Goal: Task Accomplishment & Management: Manage account settings

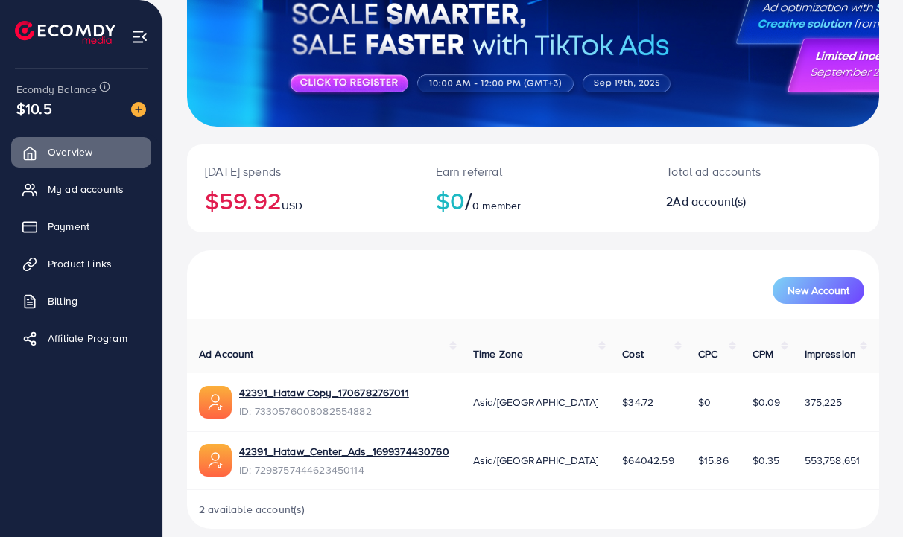
scroll to position [186, 0]
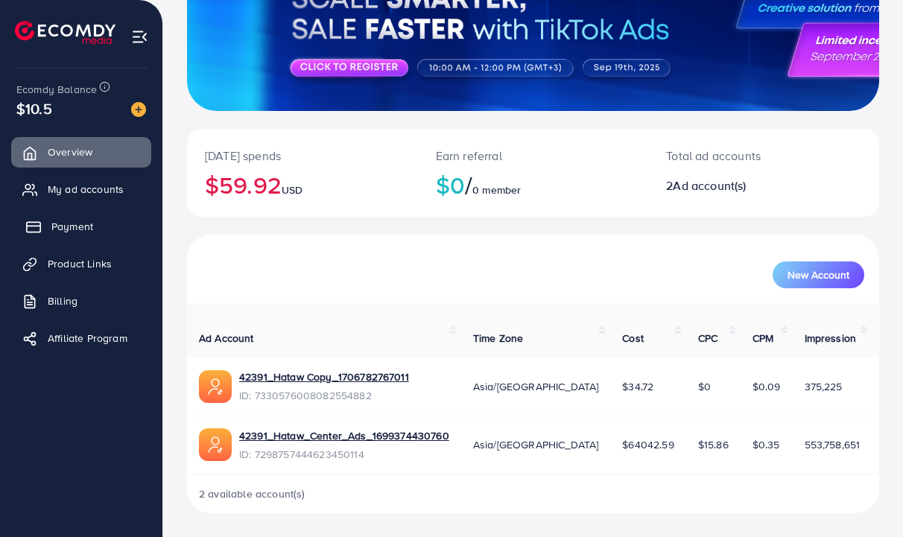
click at [45, 231] on link "Payment" at bounding box center [81, 227] width 140 height 30
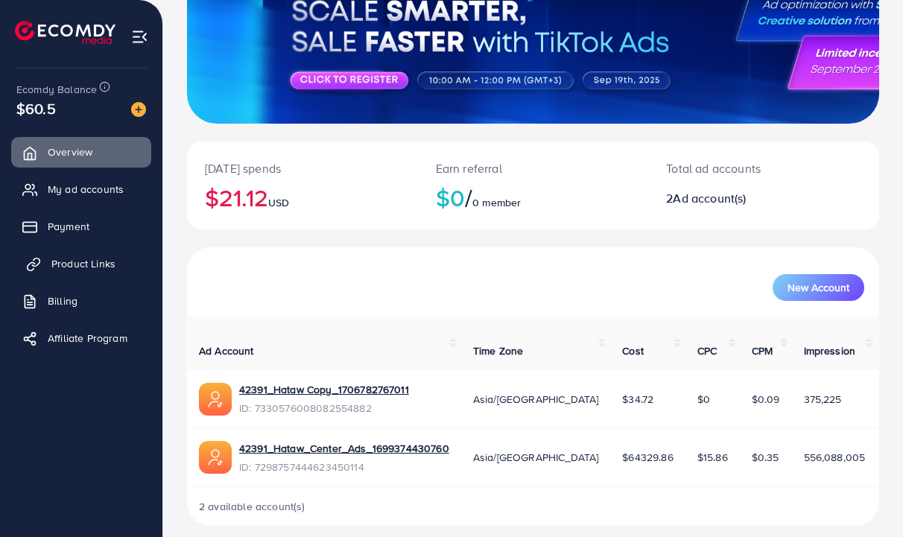
scroll to position [186, 0]
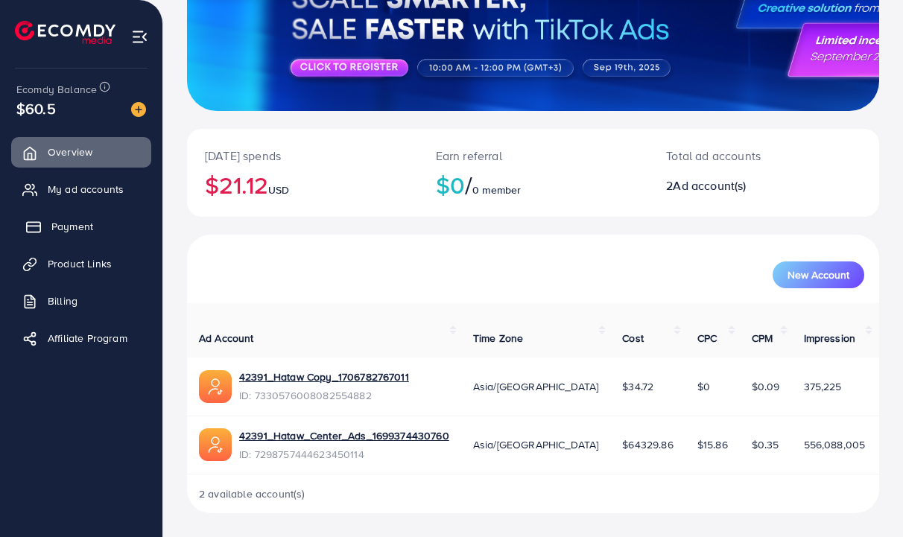
click at [69, 236] on link "Payment" at bounding box center [81, 227] width 140 height 30
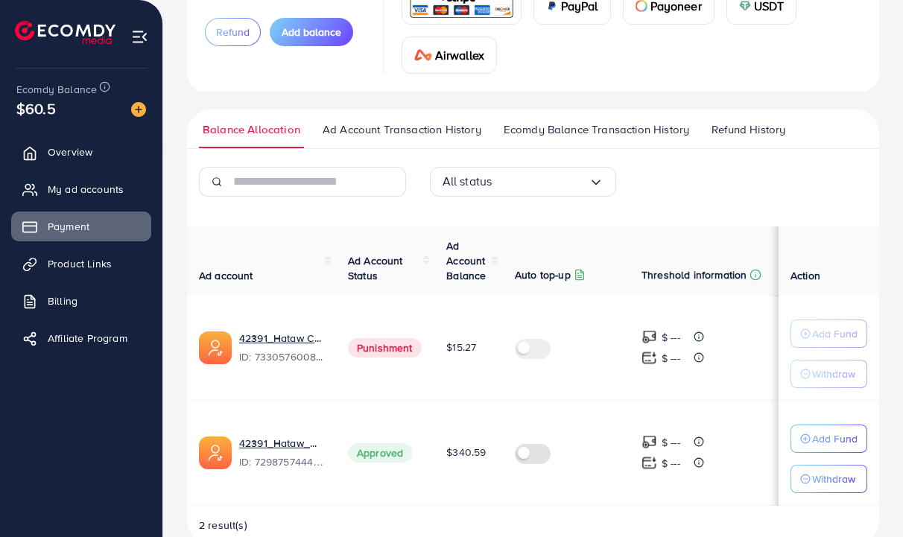
scroll to position [184, 0]
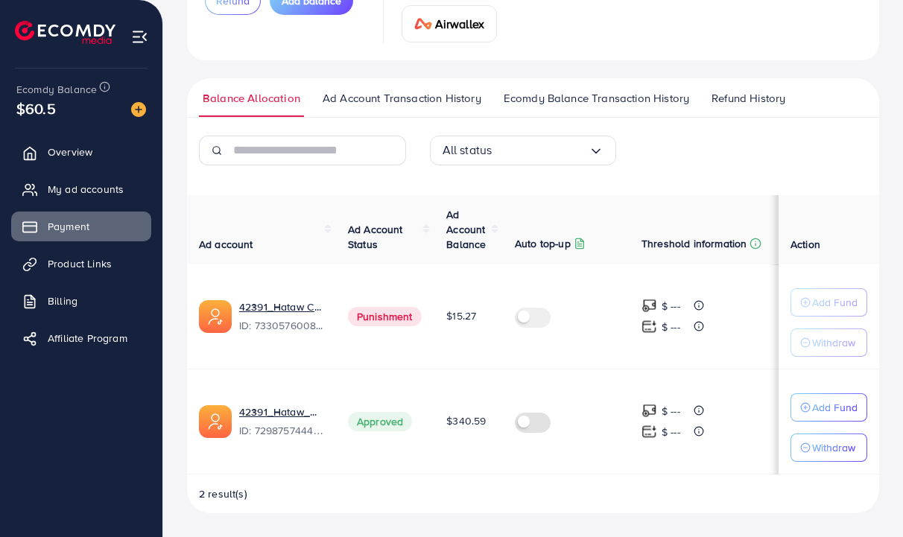
click at [536, 425] on label at bounding box center [536, 421] width 42 height 17
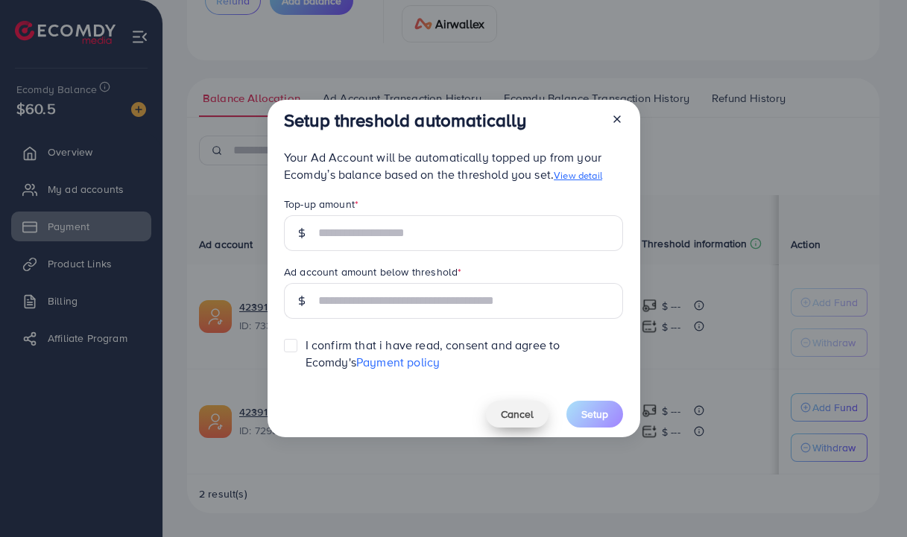
click at [514, 415] on span "Cancel" at bounding box center [517, 414] width 33 height 15
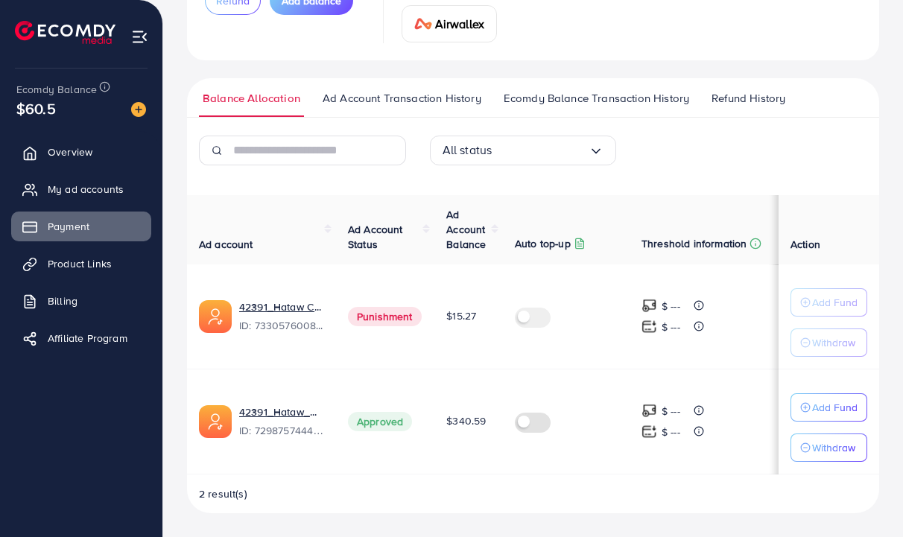
drag, startPoint x: 58, startPoint y: 112, endPoint x: 8, endPoint y: 113, distance: 50.0
click at [8, 113] on div "Ecomdy Balance $60.5 Overview My ad accounts Payment Product Links Billing Affi…" at bounding box center [81, 268] width 163 height 537
click at [67, 116] on div "$60.5" at bounding box center [81, 109] width 130 height 22
click at [34, 108] on span "$60.5" at bounding box center [36, 109] width 40 height 22
